Goal: Task Accomplishment & Management: Manage account settings

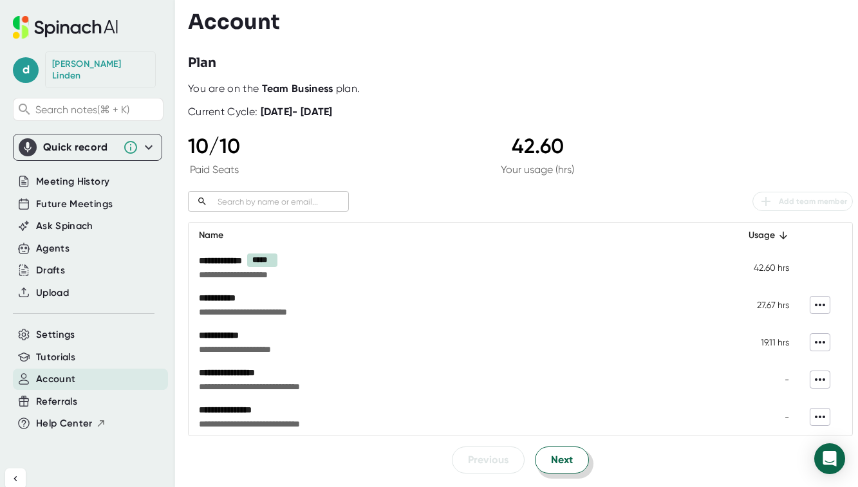
click at [567, 462] on span "Next" at bounding box center [562, 460] width 22 height 15
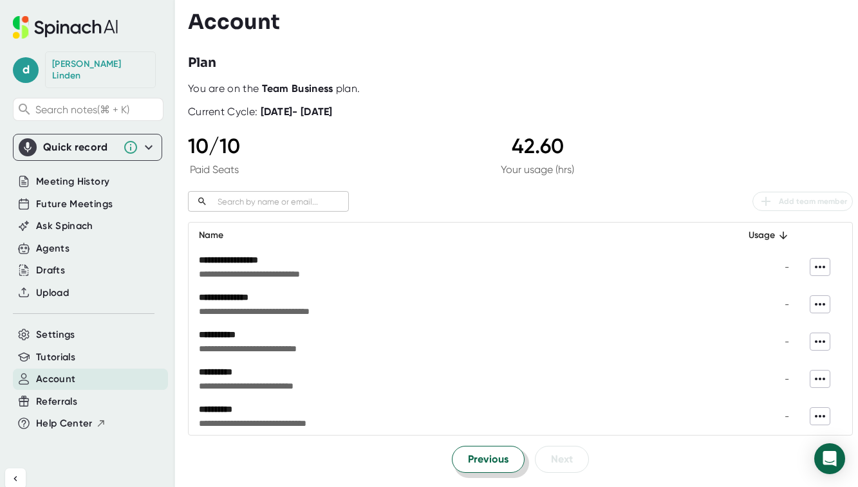
click at [484, 457] on span "Previous" at bounding box center [488, 459] width 41 height 15
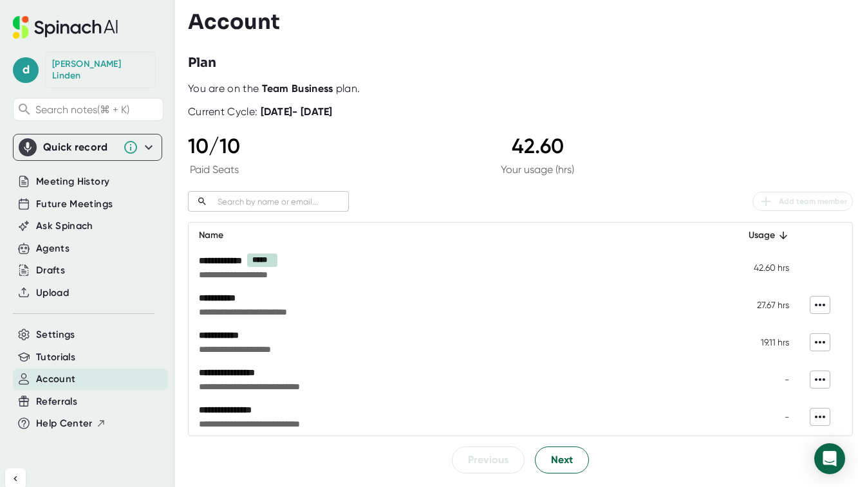
click at [603, 187] on div "**********" at bounding box center [520, 277] width 665 height 391
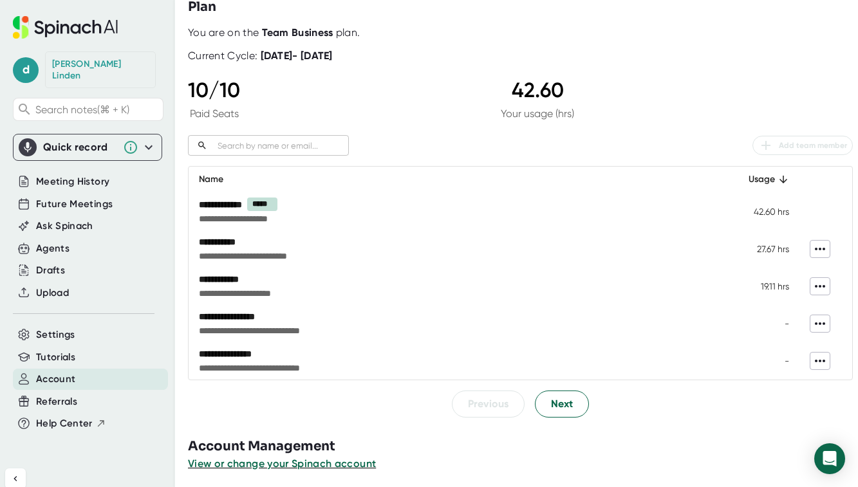
scroll to position [61, 0]
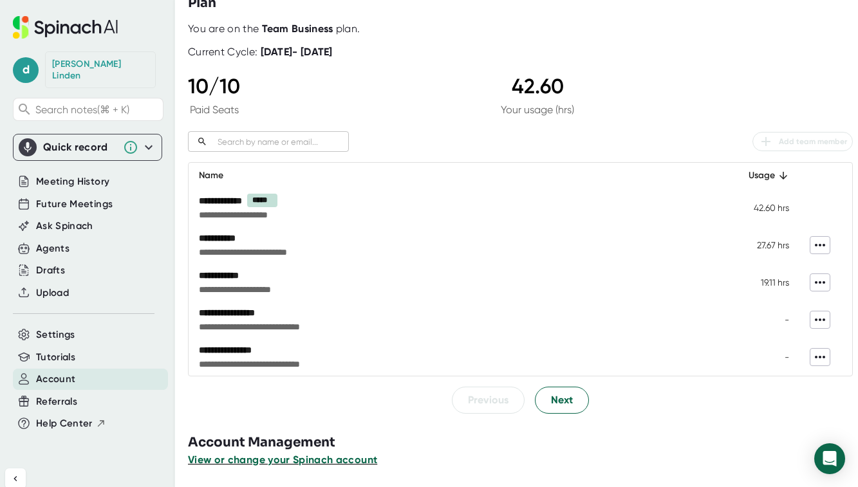
click at [350, 458] on span "View or change your Spinach account" at bounding box center [282, 460] width 189 height 12
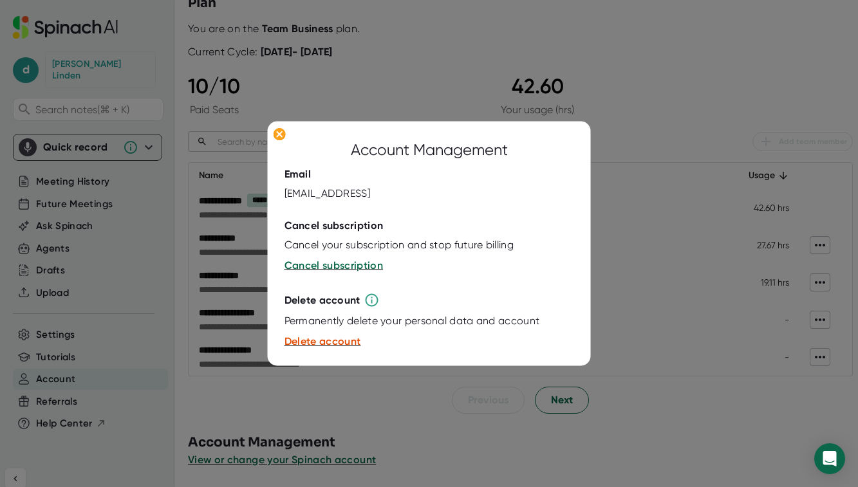
click at [424, 473] on div at bounding box center [429, 243] width 858 height 487
